Goal: Transaction & Acquisition: Purchase product/service

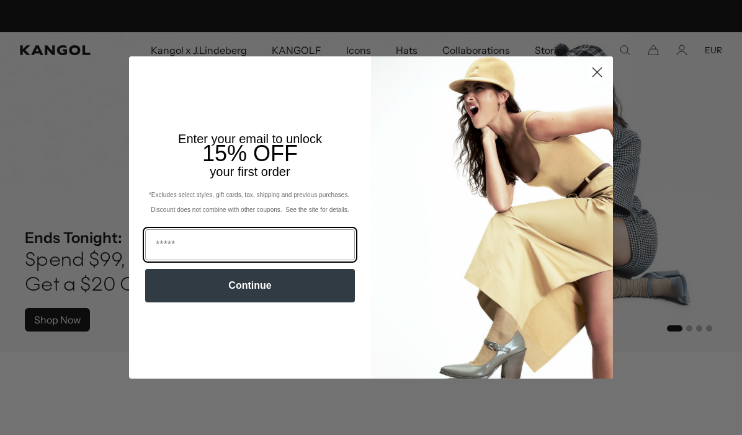
scroll to position [0, 256]
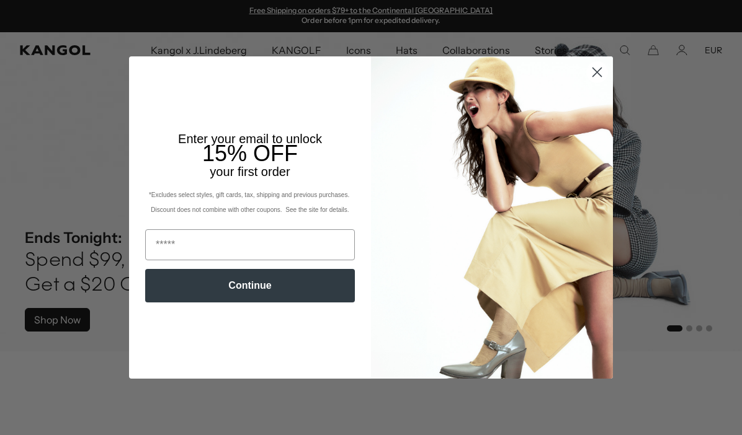
click at [596, 72] on circle "Close dialog" at bounding box center [597, 72] width 20 height 20
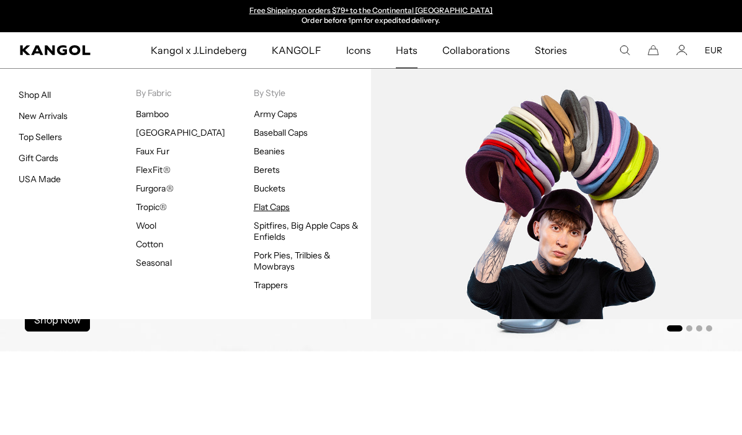
click at [272, 204] on link "Flat Caps" at bounding box center [272, 207] width 36 height 11
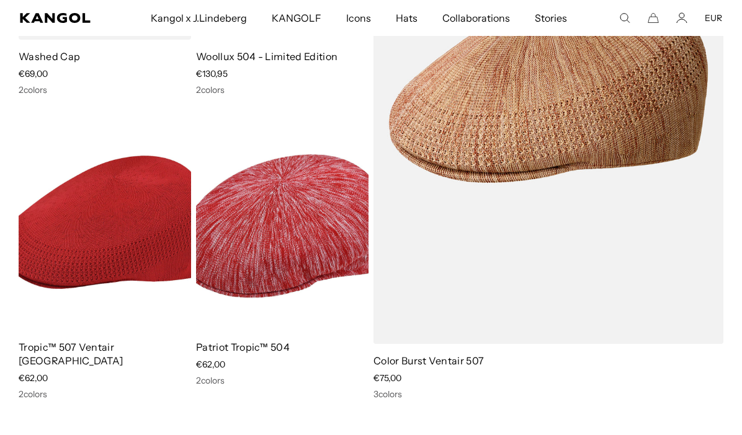
click at [285, 252] on img at bounding box center [282, 222] width 172 height 216
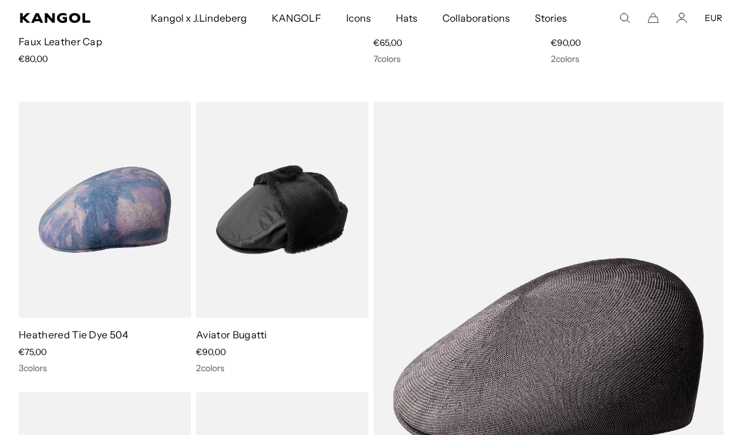
click at [117, 202] on img at bounding box center [105, 210] width 172 height 216
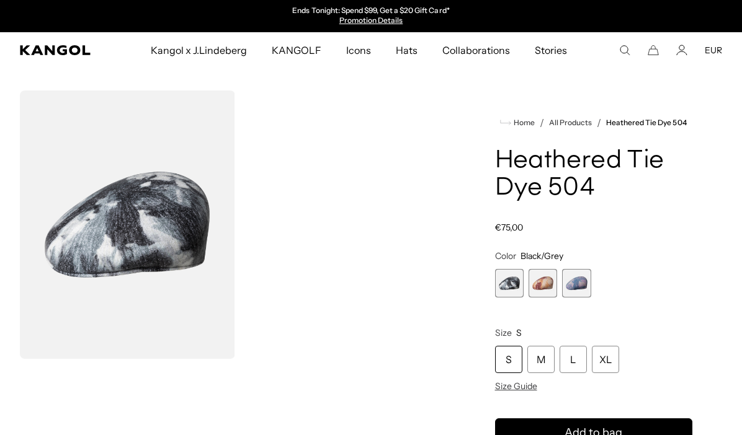
click at [543, 283] on span "2 of 3" at bounding box center [543, 283] width 29 height 29
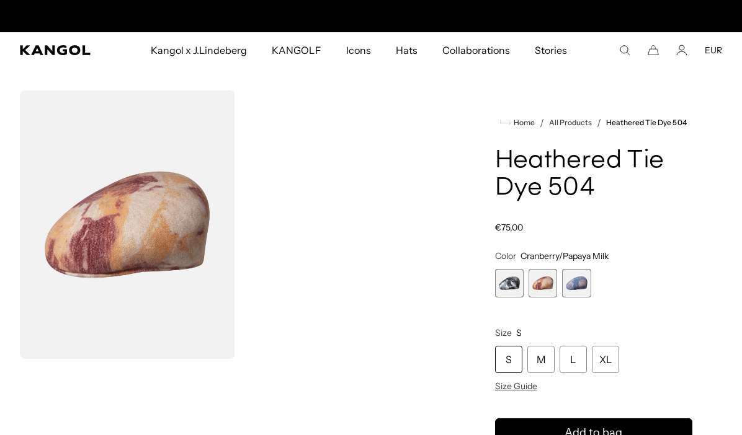
scroll to position [0, 256]
